Goal: Transaction & Acquisition: Subscribe to service/newsletter

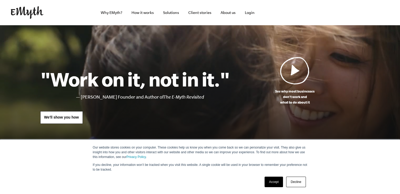
click at [297, 182] on link "Decline" at bounding box center [295, 182] width 19 height 11
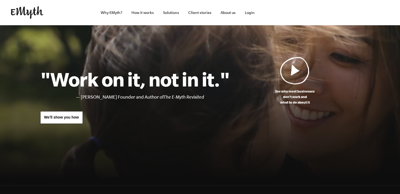
click at [395, 12] on header "Why EMyth? Solutions How It Works Client Stories About Us Free Resources Why EM…" at bounding box center [200, 12] width 400 height 25
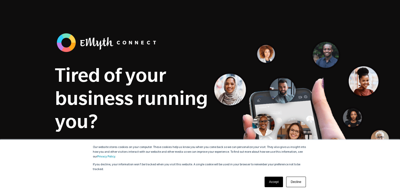
click at [278, 182] on link "Accept" at bounding box center [273, 182] width 19 height 11
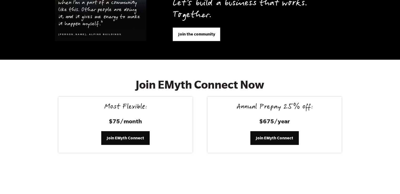
scroll to position [2115, 0]
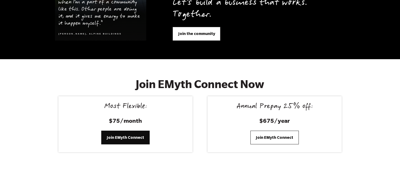
click at [275, 133] on link "Join EMyth Connect" at bounding box center [274, 138] width 48 height 14
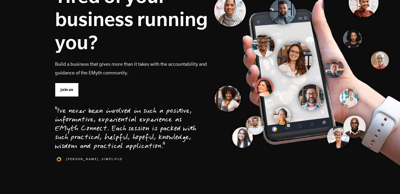
scroll to position [0, 0]
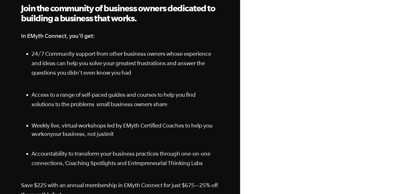
scroll to position [87, 0]
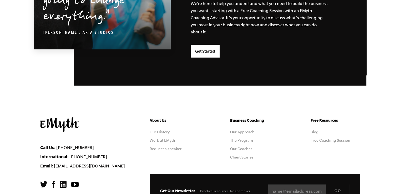
scroll to position [1427, 0]
